Goal: Information Seeking & Learning: Learn about a topic

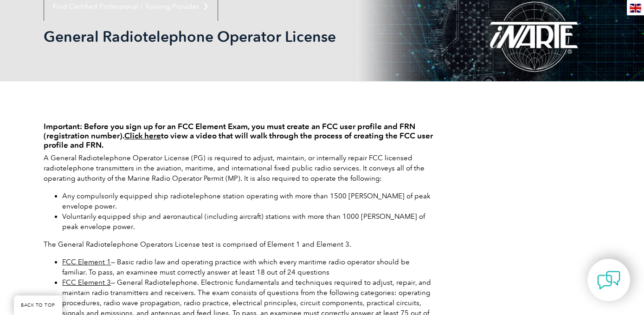
scroll to position [123, 0]
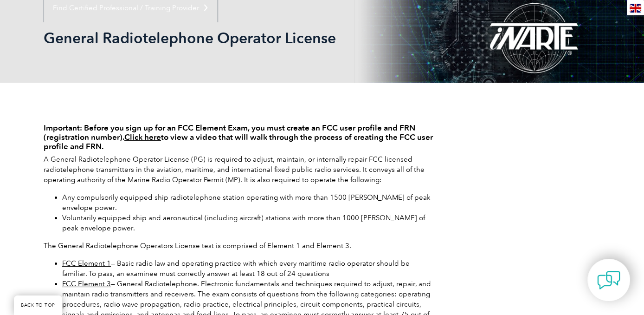
click at [152, 139] on link "Click here" at bounding box center [142, 136] width 37 height 9
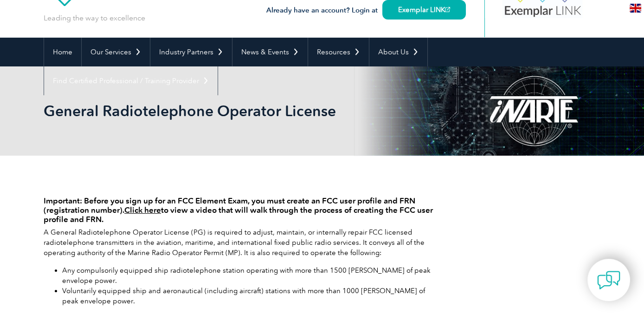
scroll to position [45, 0]
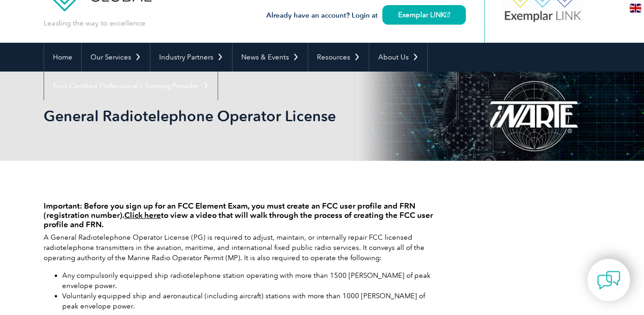
click at [136, 215] on link "Click here" at bounding box center [142, 214] width 37 height 9
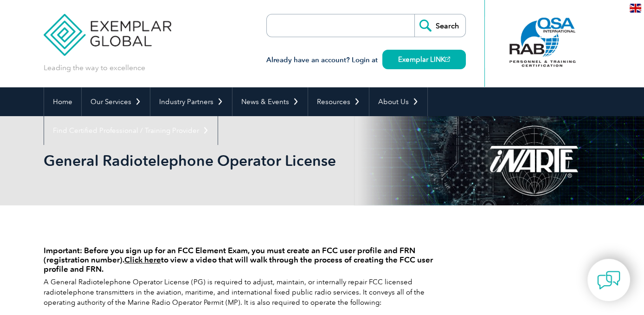
scroll to position [0, 0]
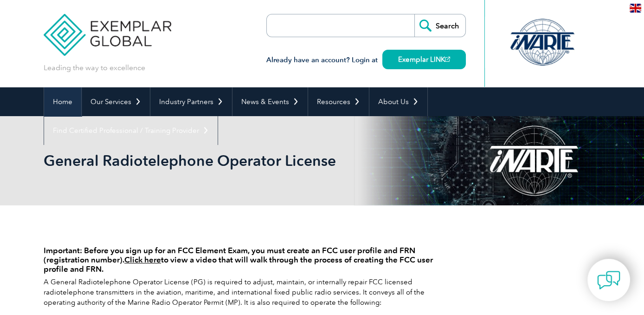
click at [61, 99] on link "Home" at bounding box center [62, 101] width 37 height 29
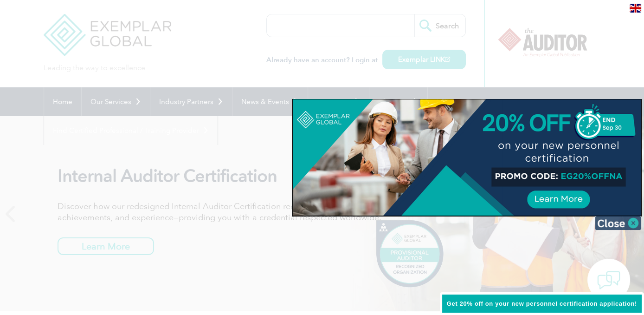
click at [631, 223] on img at bounding box center [618, 223] width 46 height 14
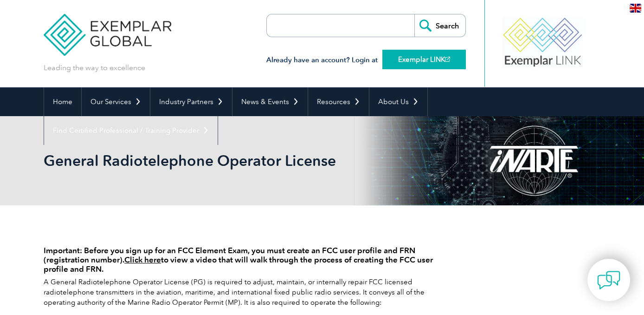
click at [416, 55] on link "Exemplar LINK" at bounding box center [425, 60] width 84 height 20
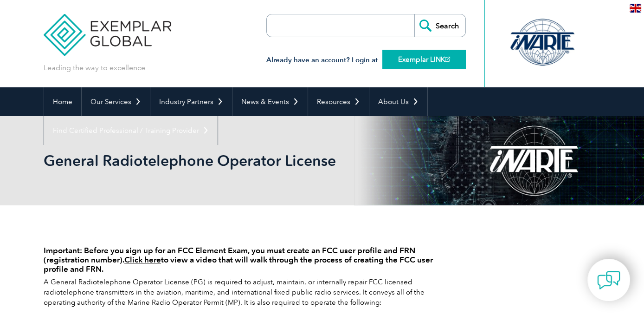
click at [420, 60] on link "Exemplar LINK" at bounding box center [425, 60] width 84 height 20
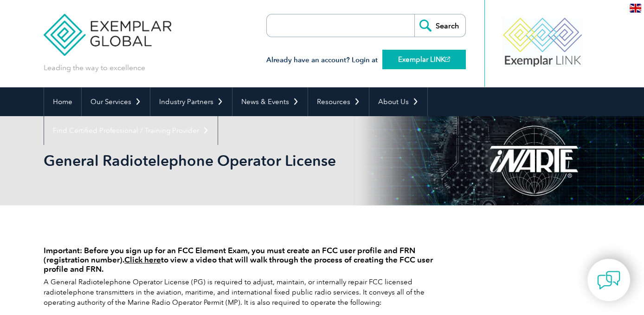
click at [438, 62] on link "Exemplar LINK" at bounding box center [425, 60] width 84 height 20
click at [336, 61] on h3 "Already have an account? Login at Exemplar LINK" at bounding box center [367, 60] width 200 height 12
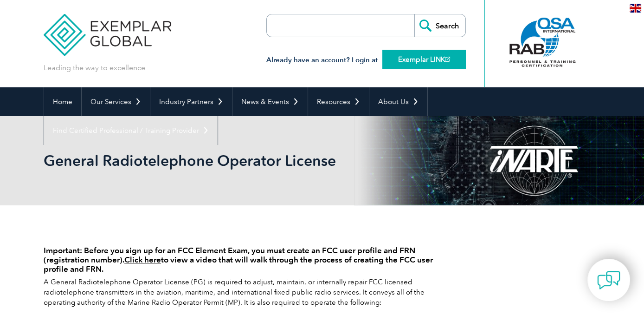
click at [407, 59] on link "Exemplar LINK" at bounding box center [425, 60] width 84 height 20
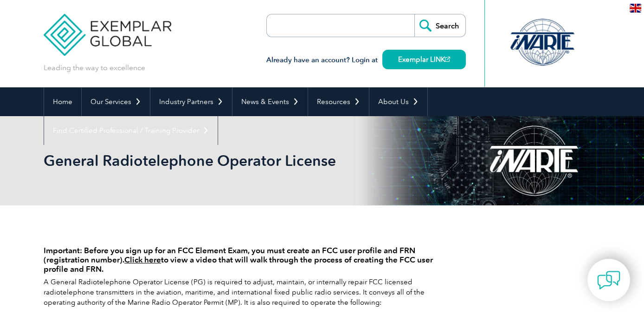
click at [145, 259] on link "Click here" at bounding box center [142, 259] width 37 height 9
click at [148, 260] on link "Click here" at bounding box center [142, 259] width 37 height 9
